Goal: Transaction & Acquisition: Purchase product/service

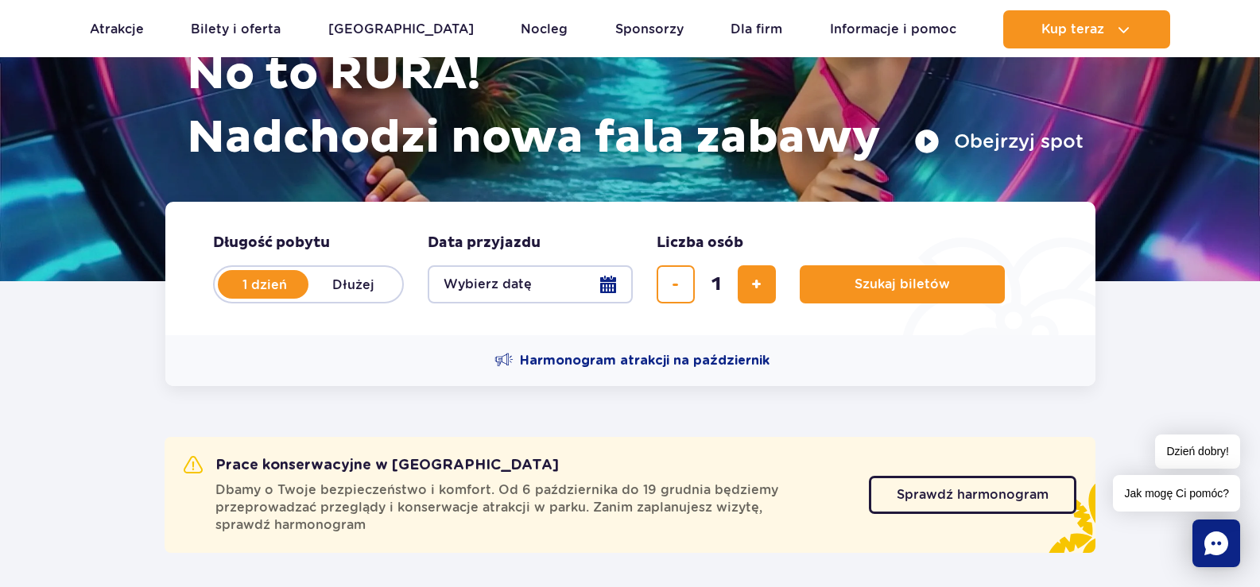
scroll to position [253, 0]
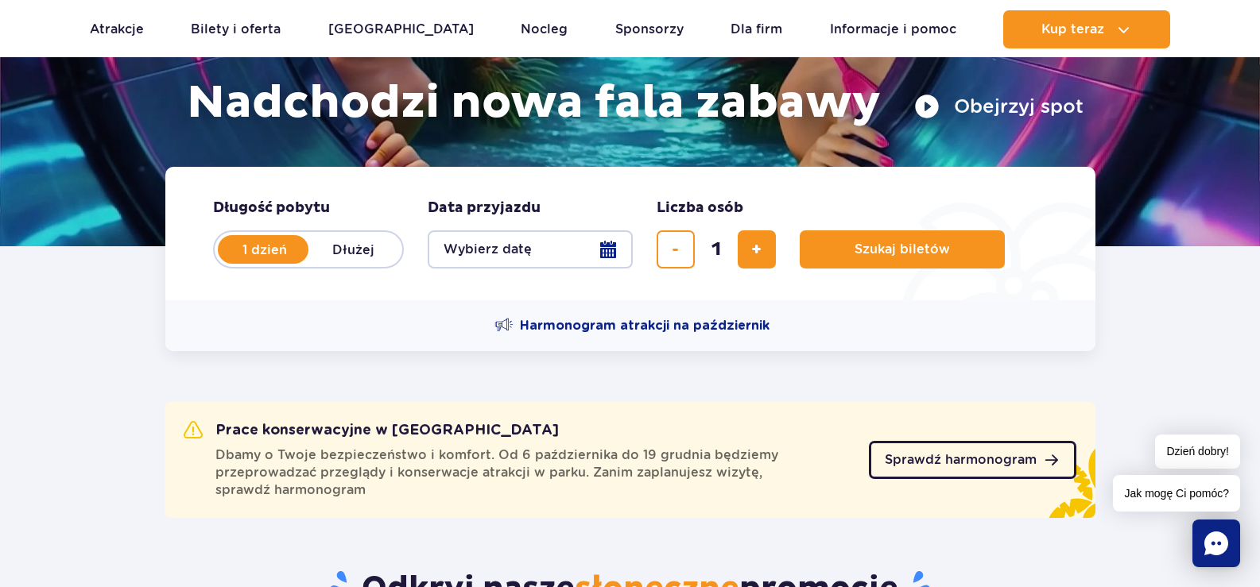
click at [912, 444] on link "Sprawdź harmonogram" at bounding box center [972, 460] width 207 height 38
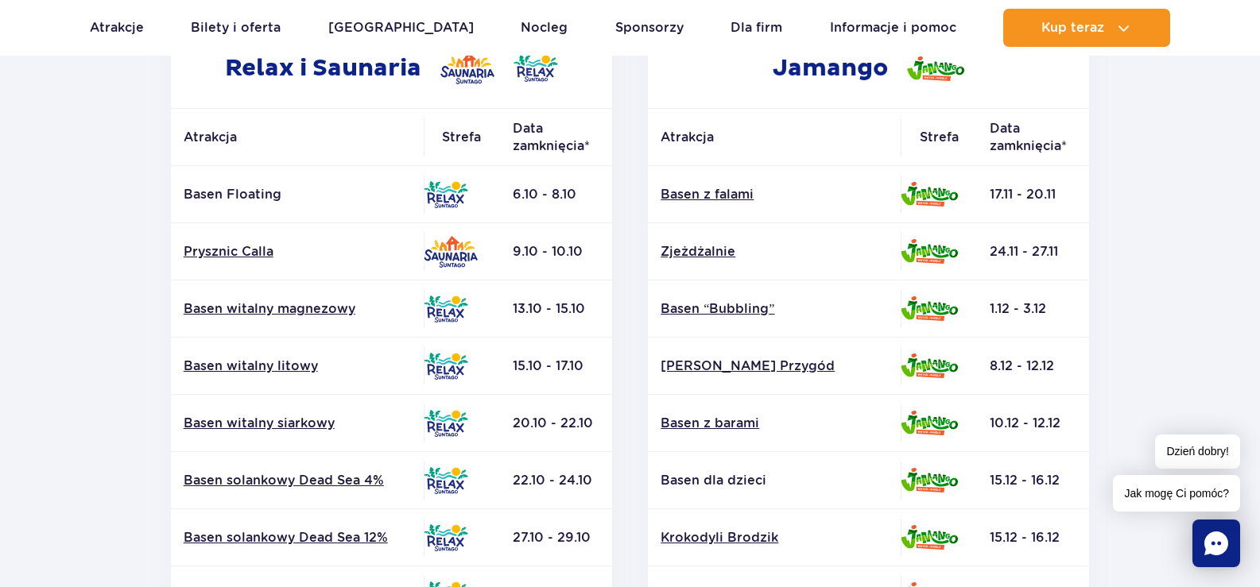
drag, startPoint x: 1266, startPoint y: 108, endPoint x: 1271, endPoint y: 184, distance: 76.5
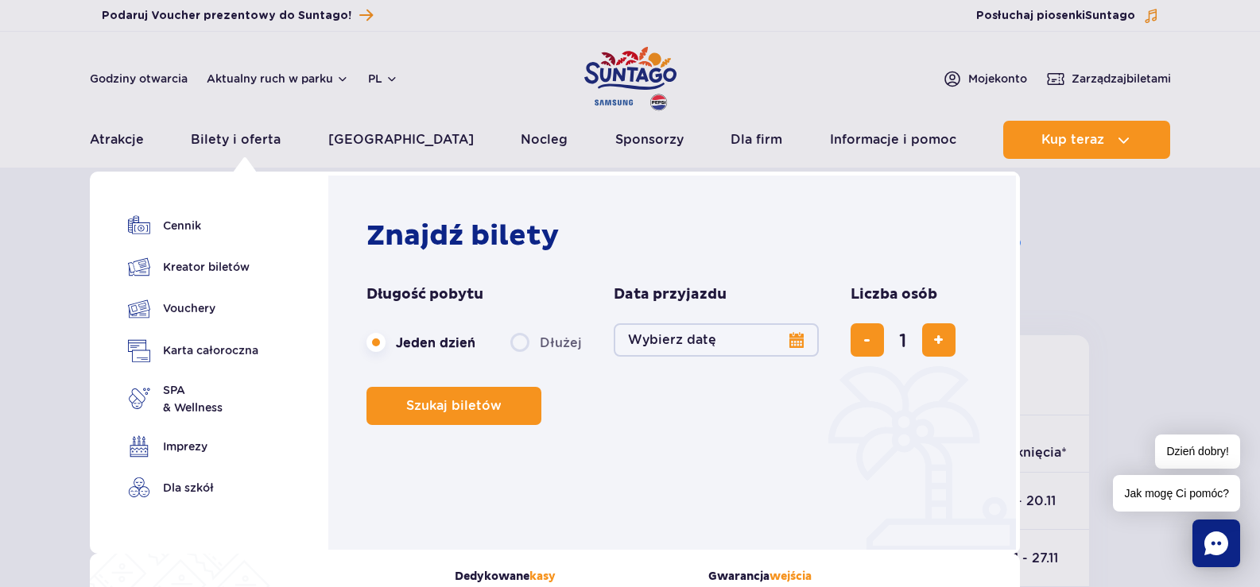
click at [708, 344] on button "Wybierz datę" at bounding box center [716, 340] width 205 height 33
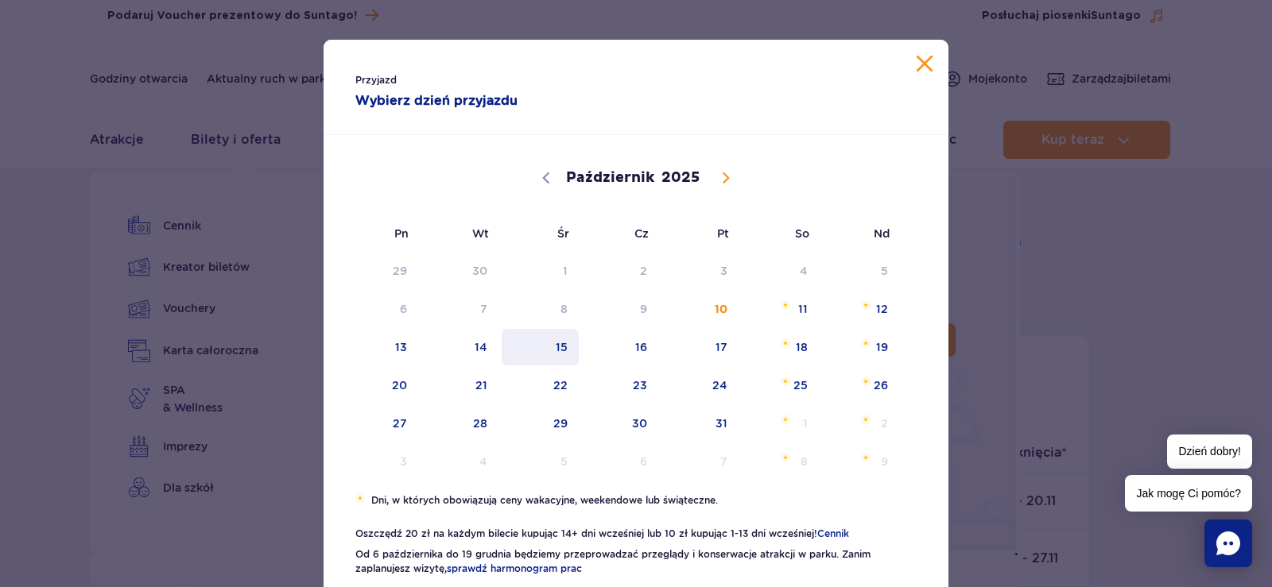
click at [556, 349] on span "15" at bounding box center [540, 347] width 80 height 37
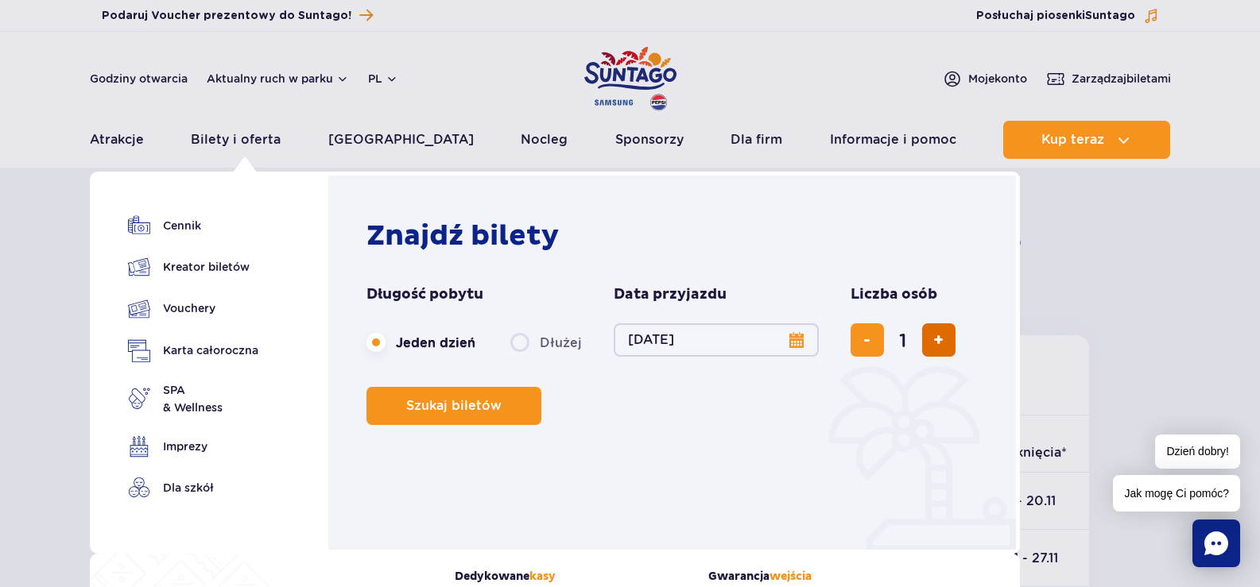
click at [928, 353] on button "dodaj bilet" at bounding box center [938, 340] width 33 height 33
type input "4"
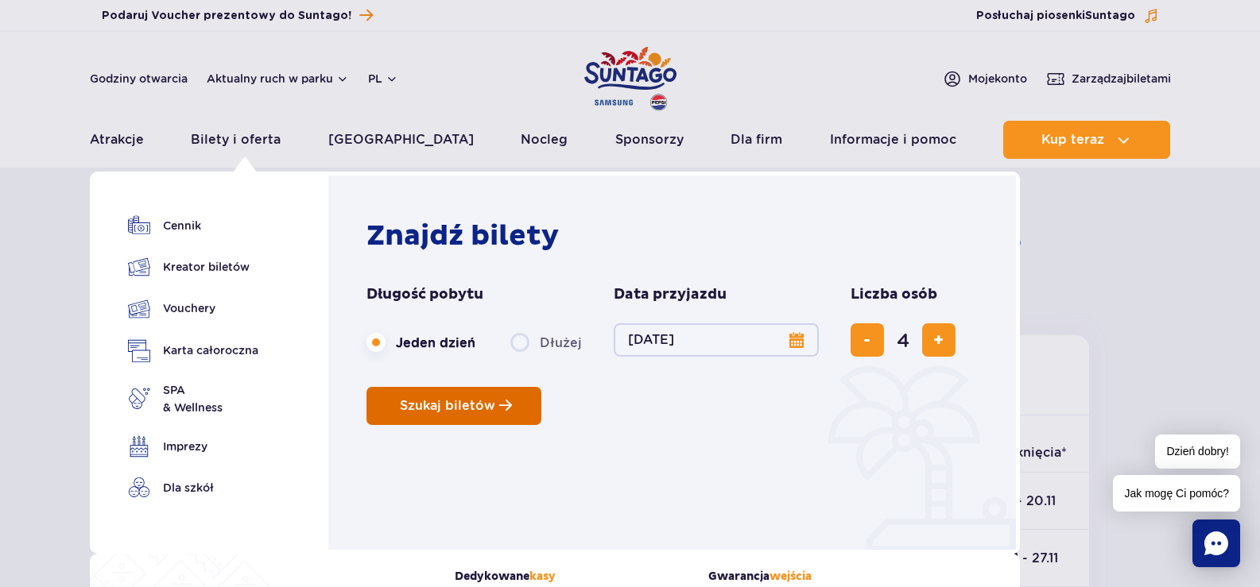
click at [499, 413] on span "Planowanie wizyty w Park of Poland" at bounding box center [505, 406] width 13 height 14
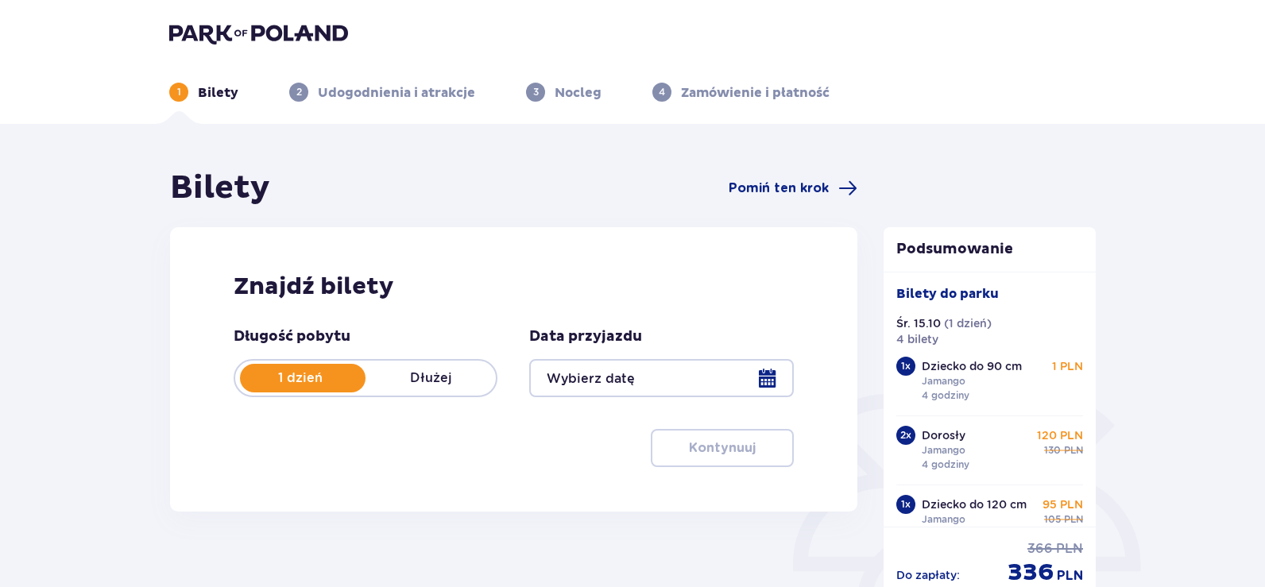
type input "15.10.25"
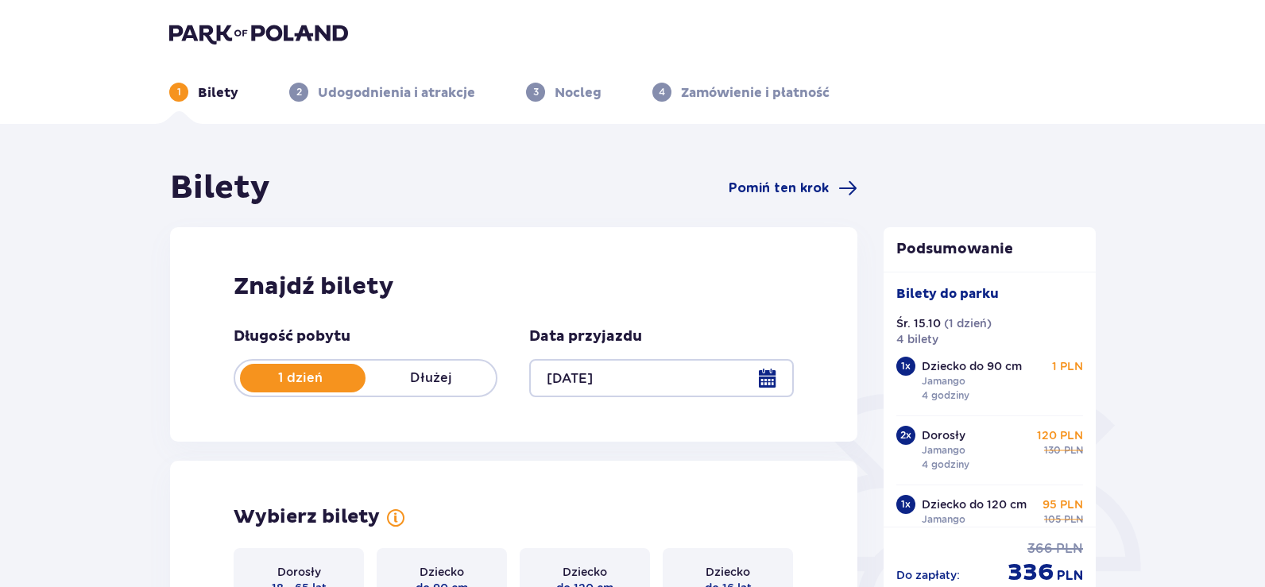
scroll to position [514, 0]
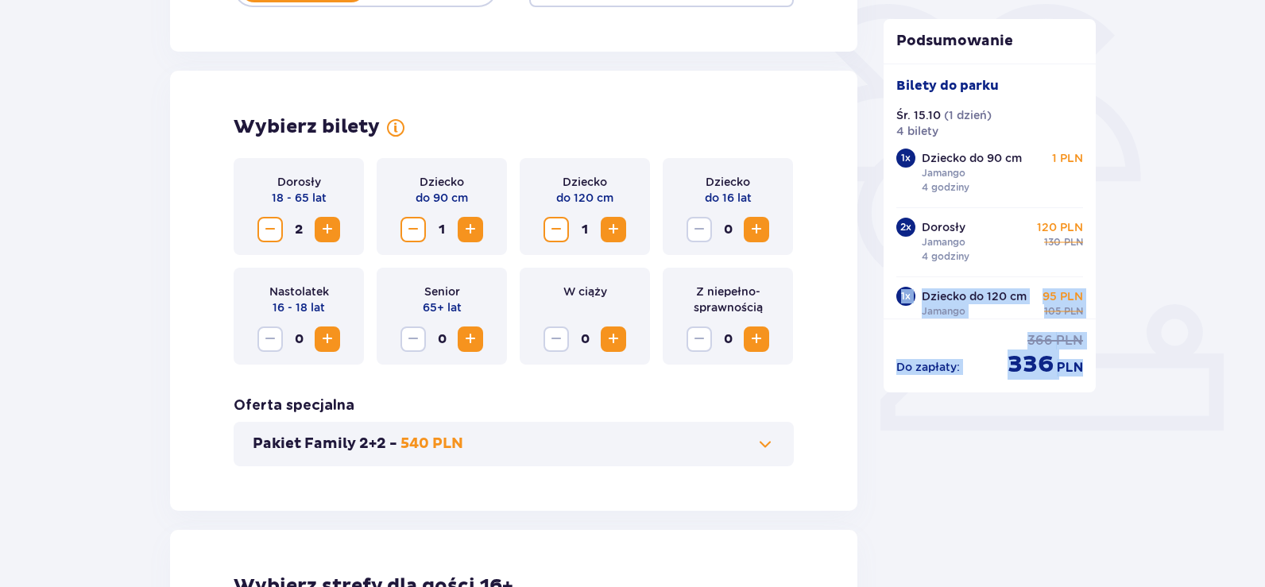
drag, startPoint x: 1096, startPoint y: 203, endPoint x: 1094, endPoint y: 271, distance: 68.4
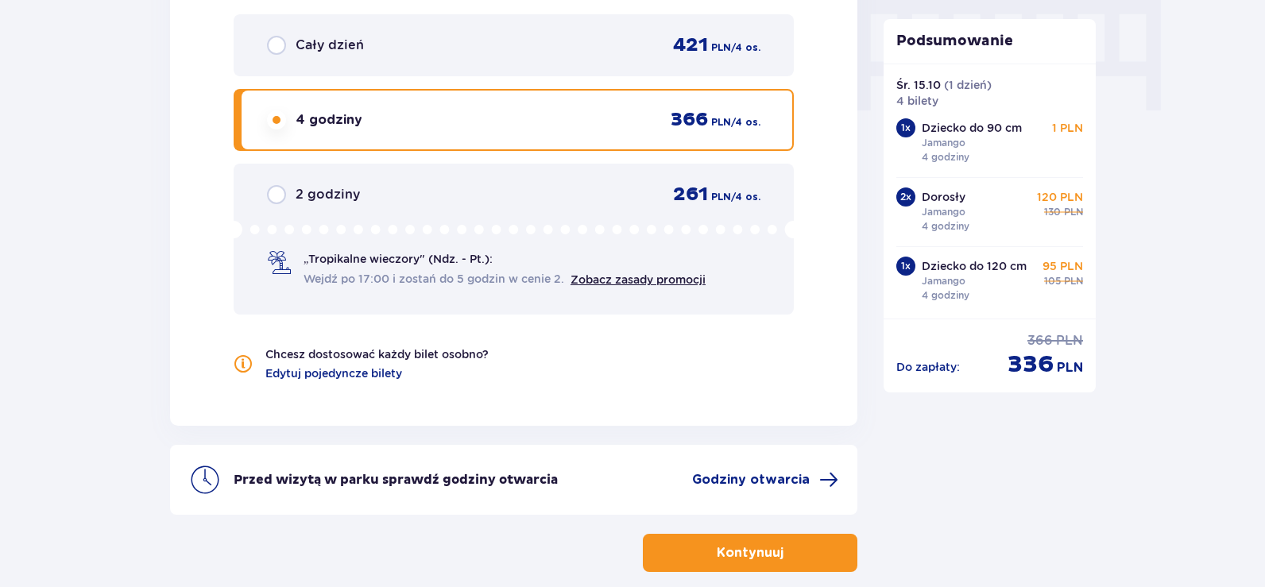
scroll to position [1684, 0]
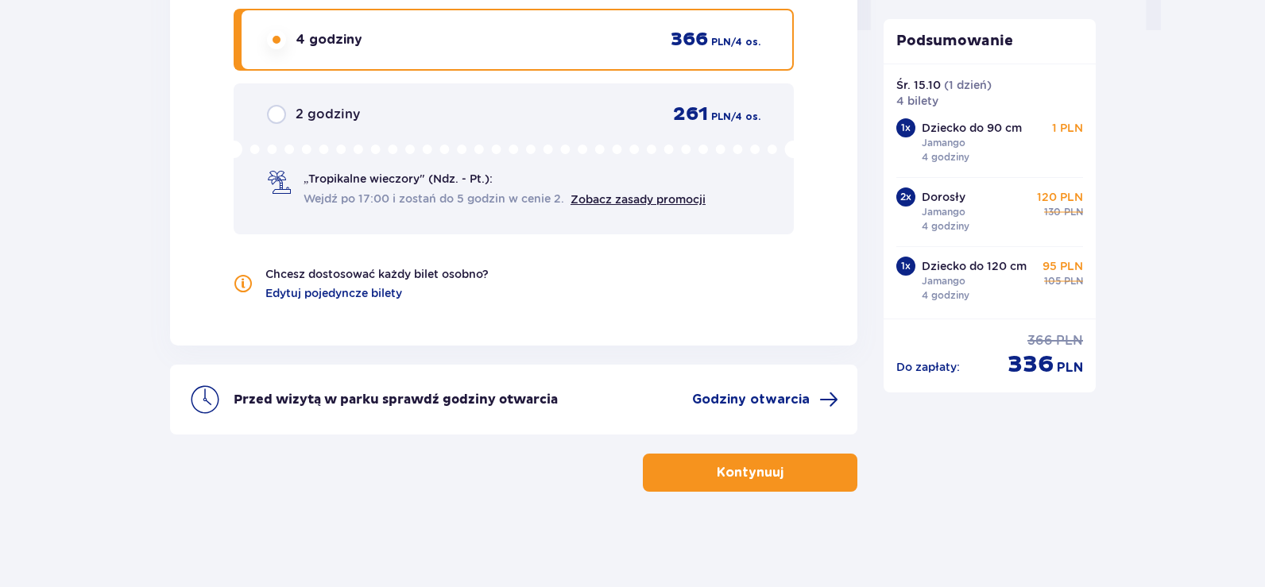
click at [734, 480] on p "Kontynuuj" at bounding box center [750, 472] width 67 height 17
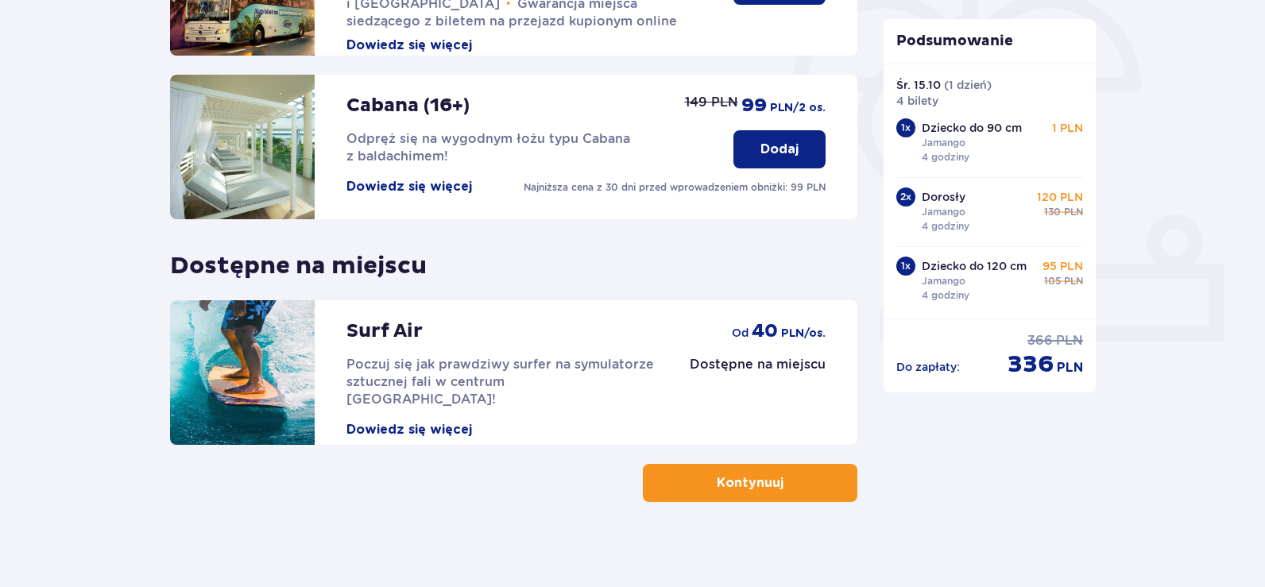
scroll to position [482, 0]
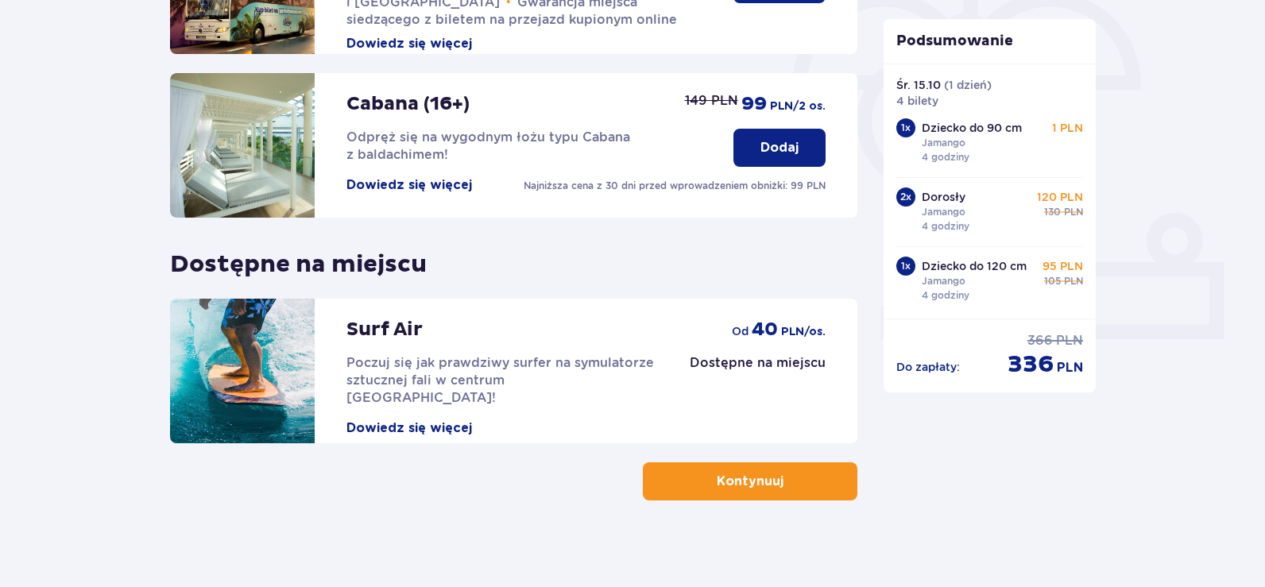
click at [807, 490] on button "Kontynuuj" at bounding box center [750, 482] width 215 height 38
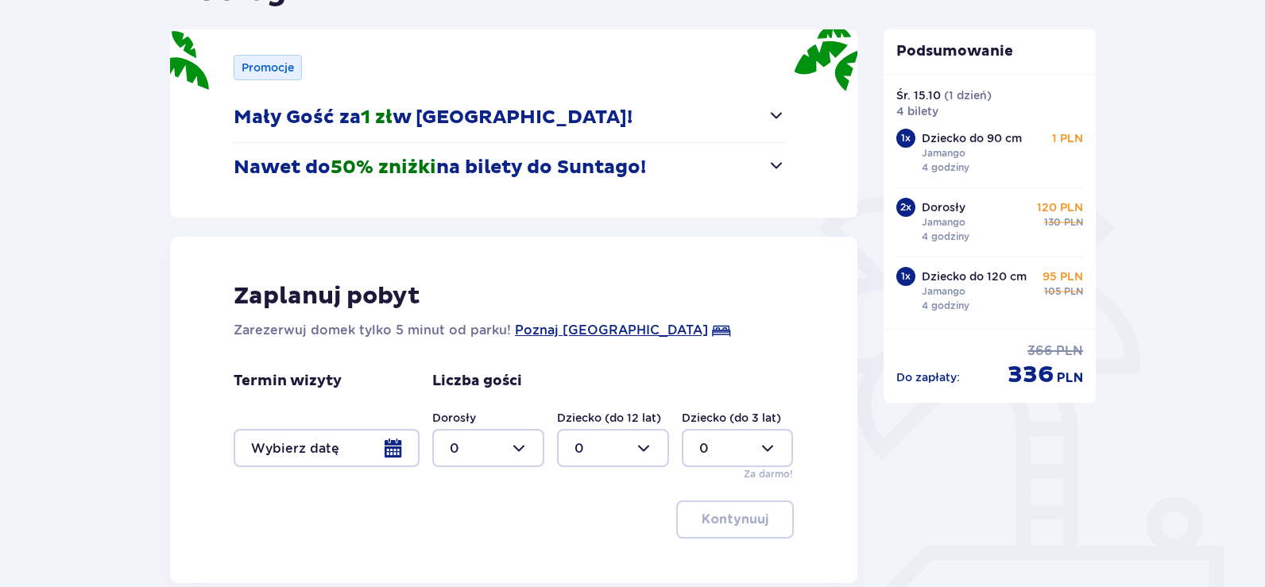
scroll to position [201, 0]
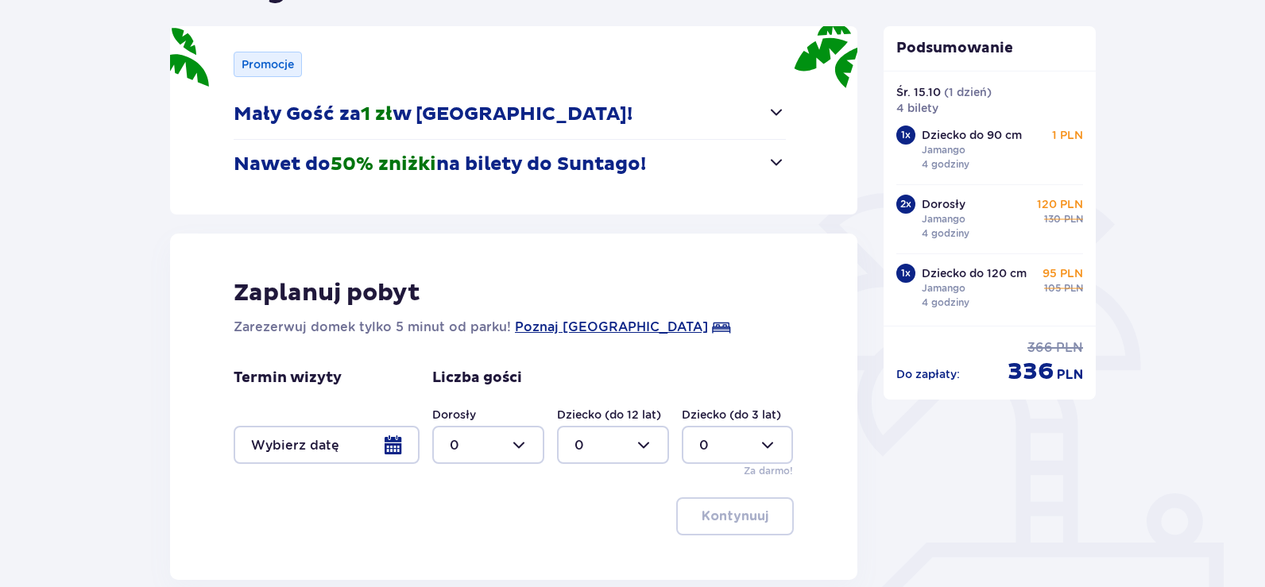
click at [777, 165] on span "button" at bounding box center [776, 162] width 19 height 19
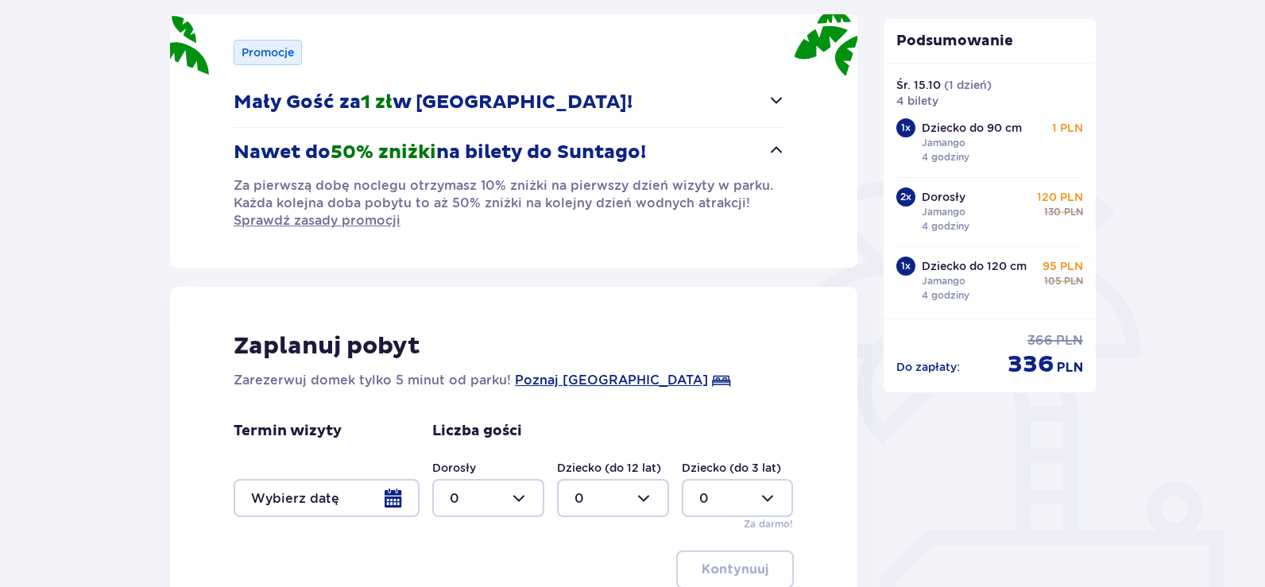
scroll to position [220, 0]
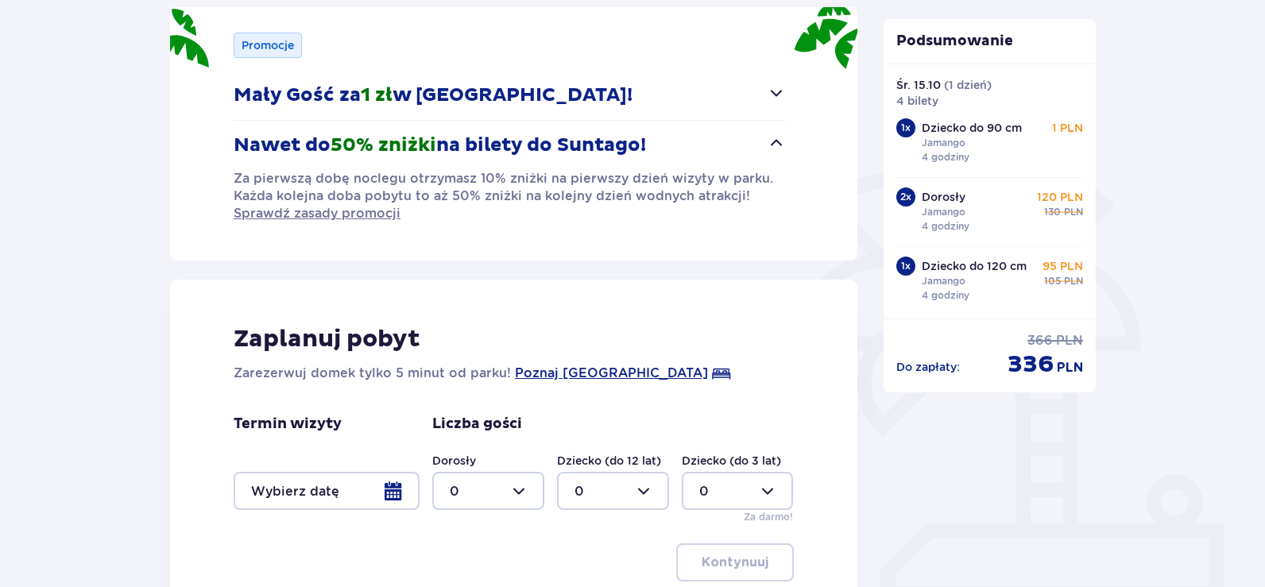
click at [776, 95] on span "button" at bounding box center [776, 92] width 19 height 19
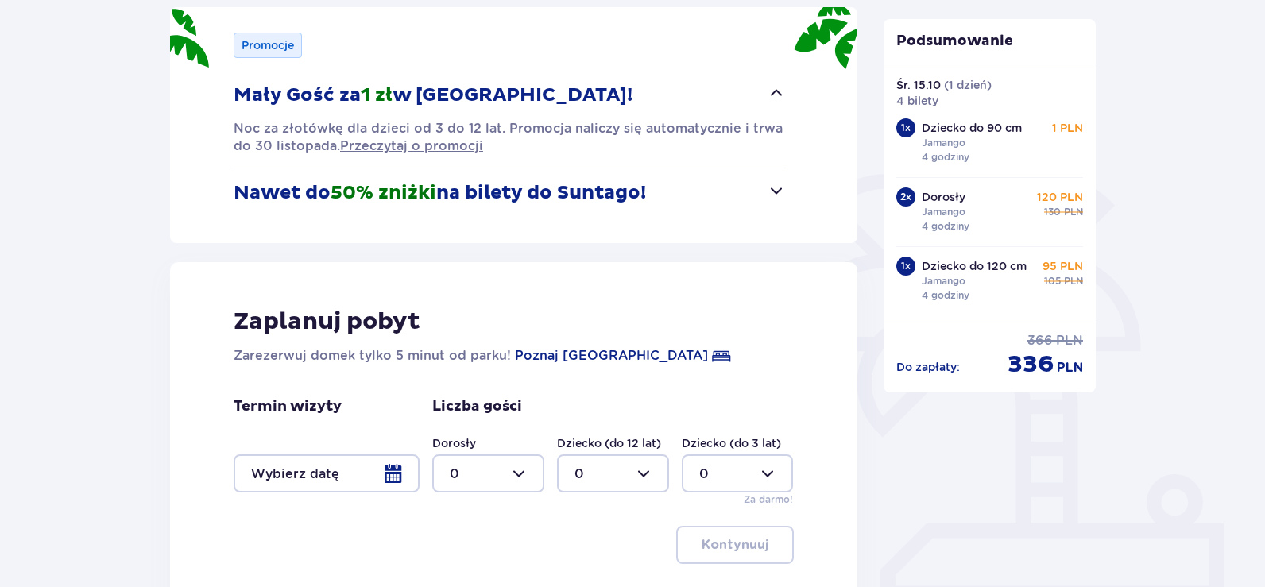
click at [777, 195] on span "button" at bounding box center [776, 190] width 19 height 19
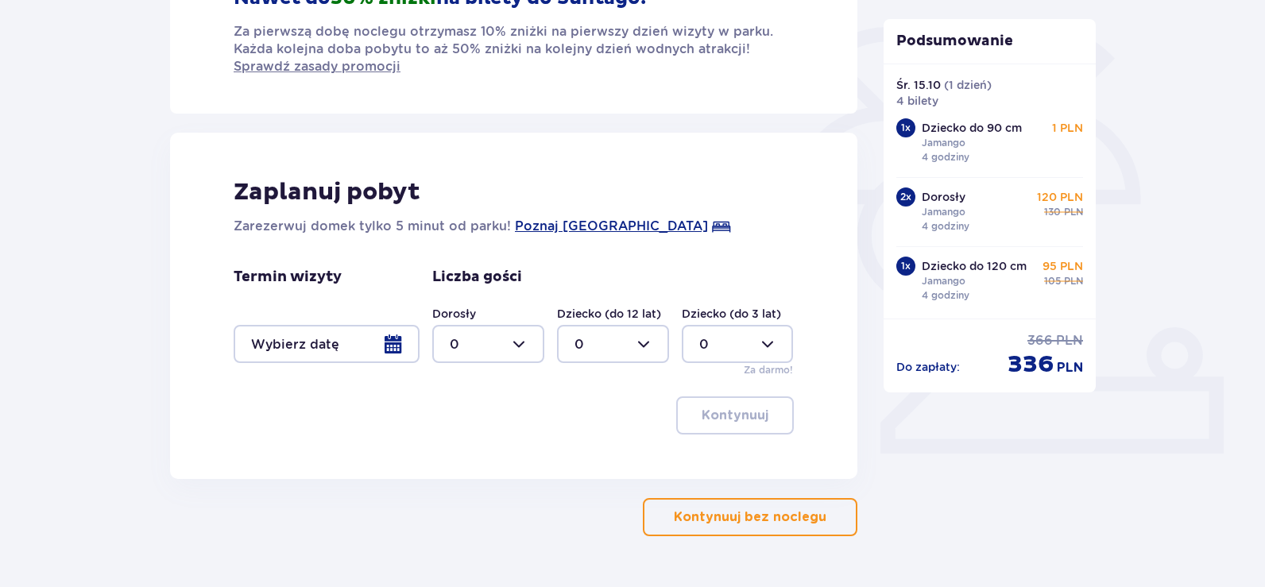
scroll to position [412, 0]
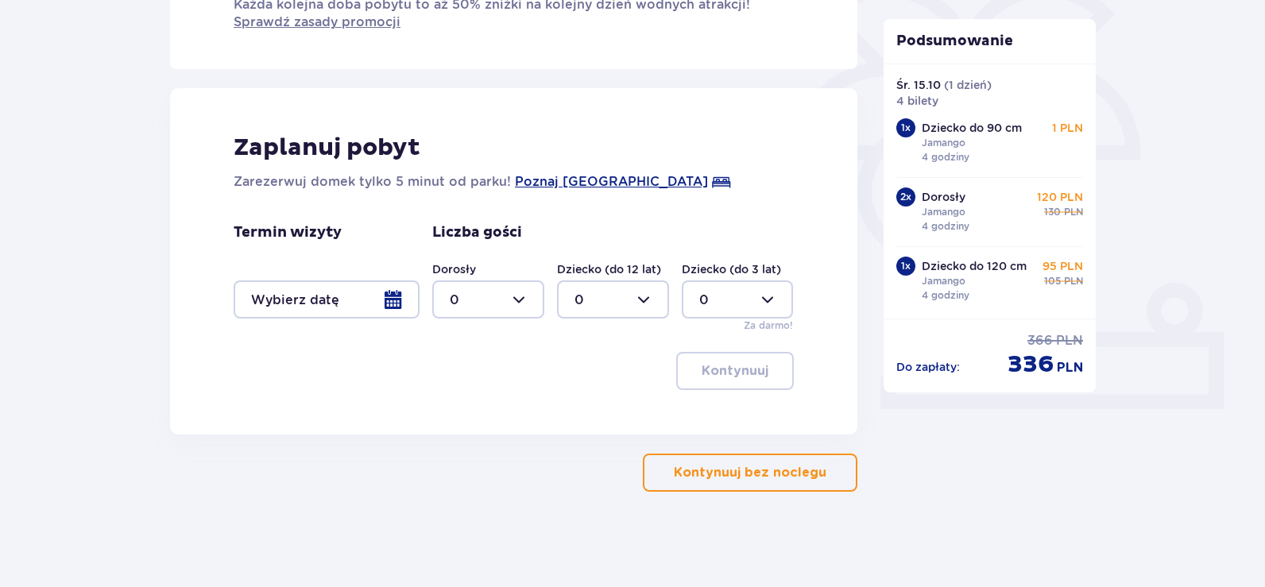
click at [738, 471] on p "Kontynuuj bez noclegu" at bounding box center [750, 472] width 153 height 17
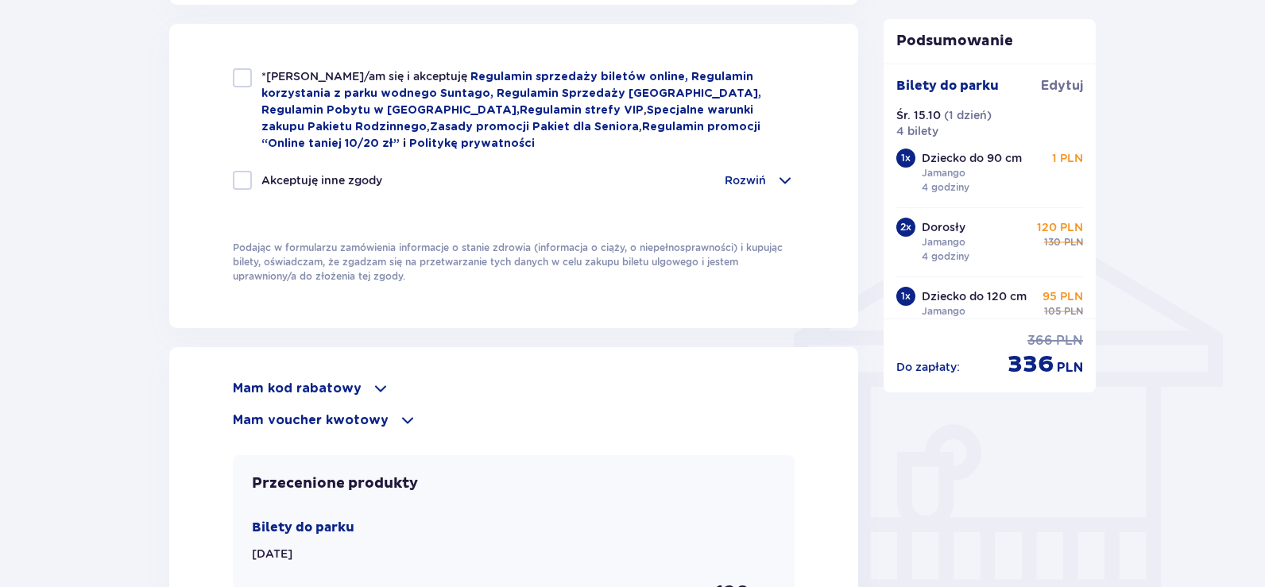
scroll to position [1219, 0]
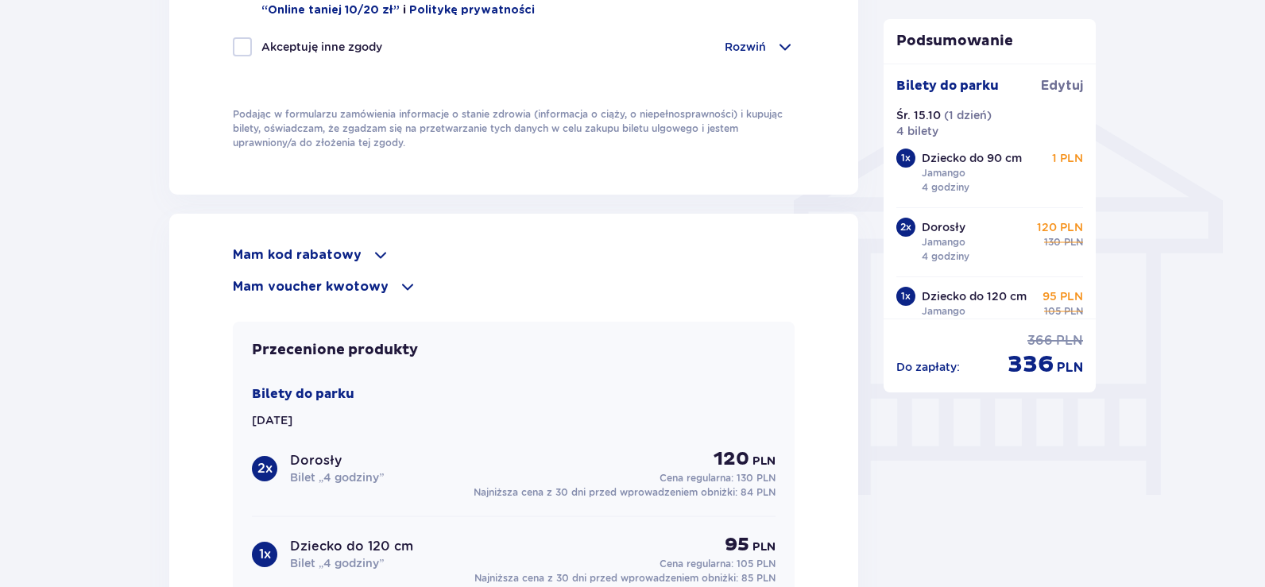
click at [357, 249] on div "Mam kod rabatowy" at bounding box center [514, 255] width 562 height 19
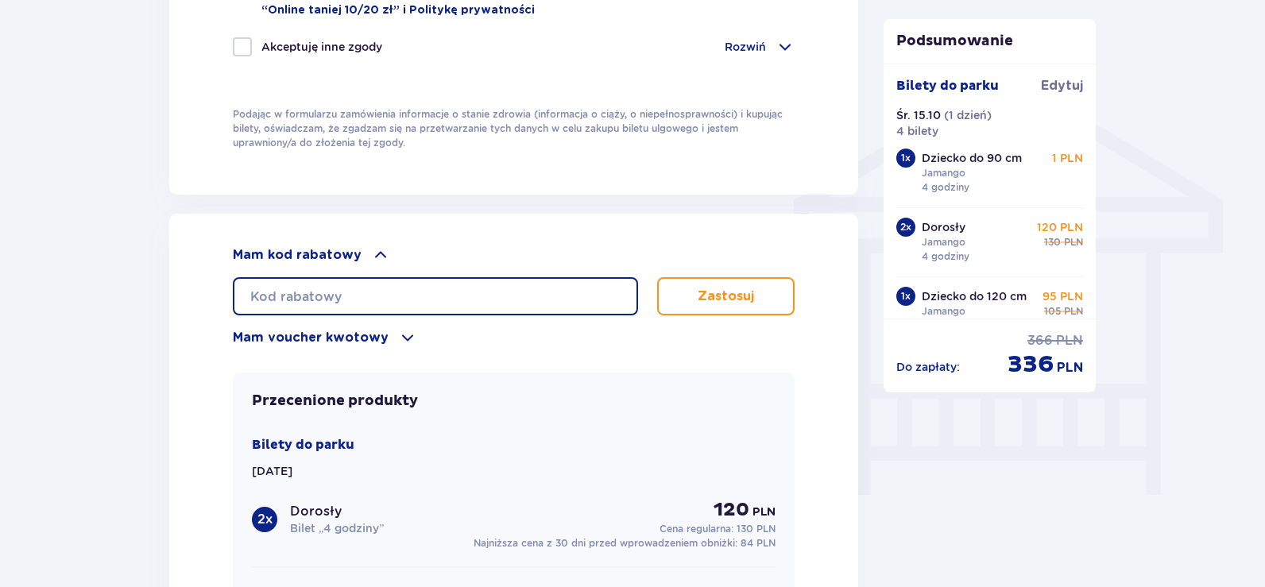
click at [405, 296] on input "text" at bounding box center [435, 296] width 405 height 38
type input "LDDU10P0WHPDY1"
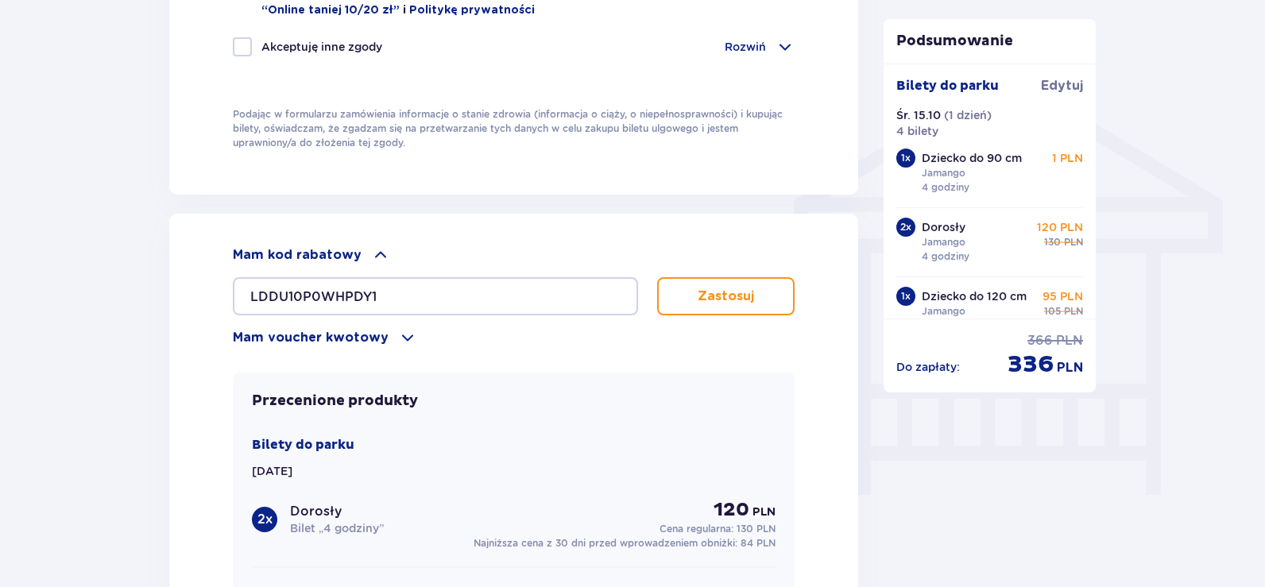
click at [726, 293] on p "Zastosuj" at bounding box center [726, 296] width 56 height 17
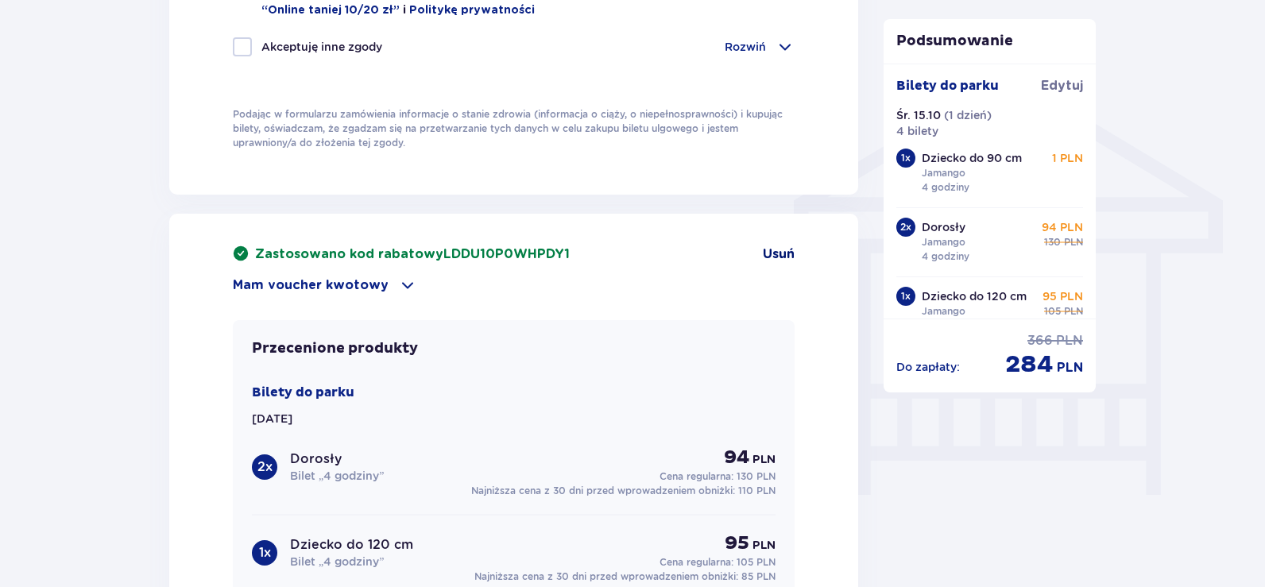
click at [774, 249] on span "Usuń" at bounding box center [779, 254] width 32 height 17
